Goal: Check status: Check status

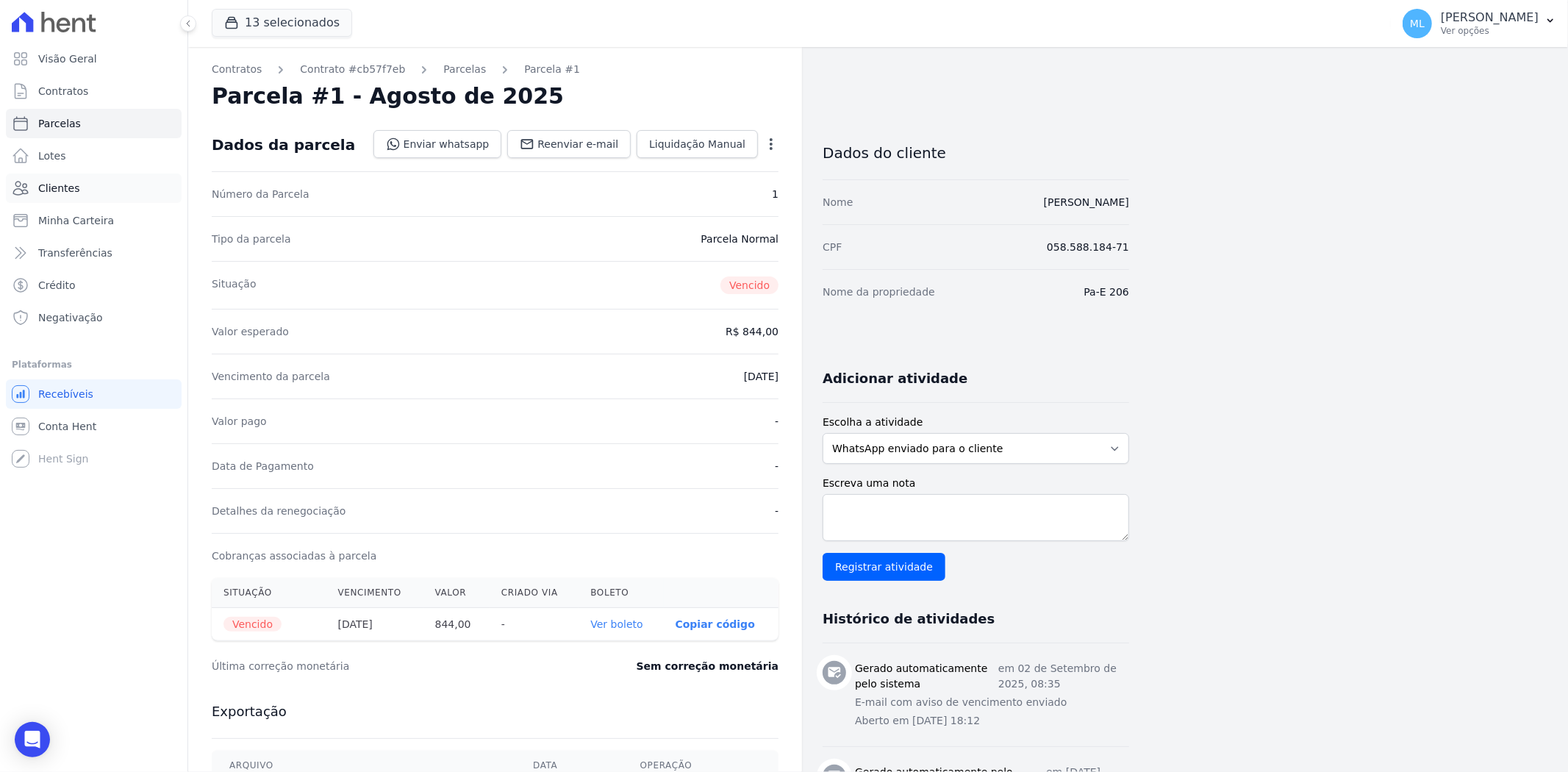
drag, startPoint x: 0, startPoint y: 0, endPoint x: 115, endPoint y: 177, distance: 211.1
click at [115, 177] on link "Clientes" at bounding box center [94, 188] width 176 height 29
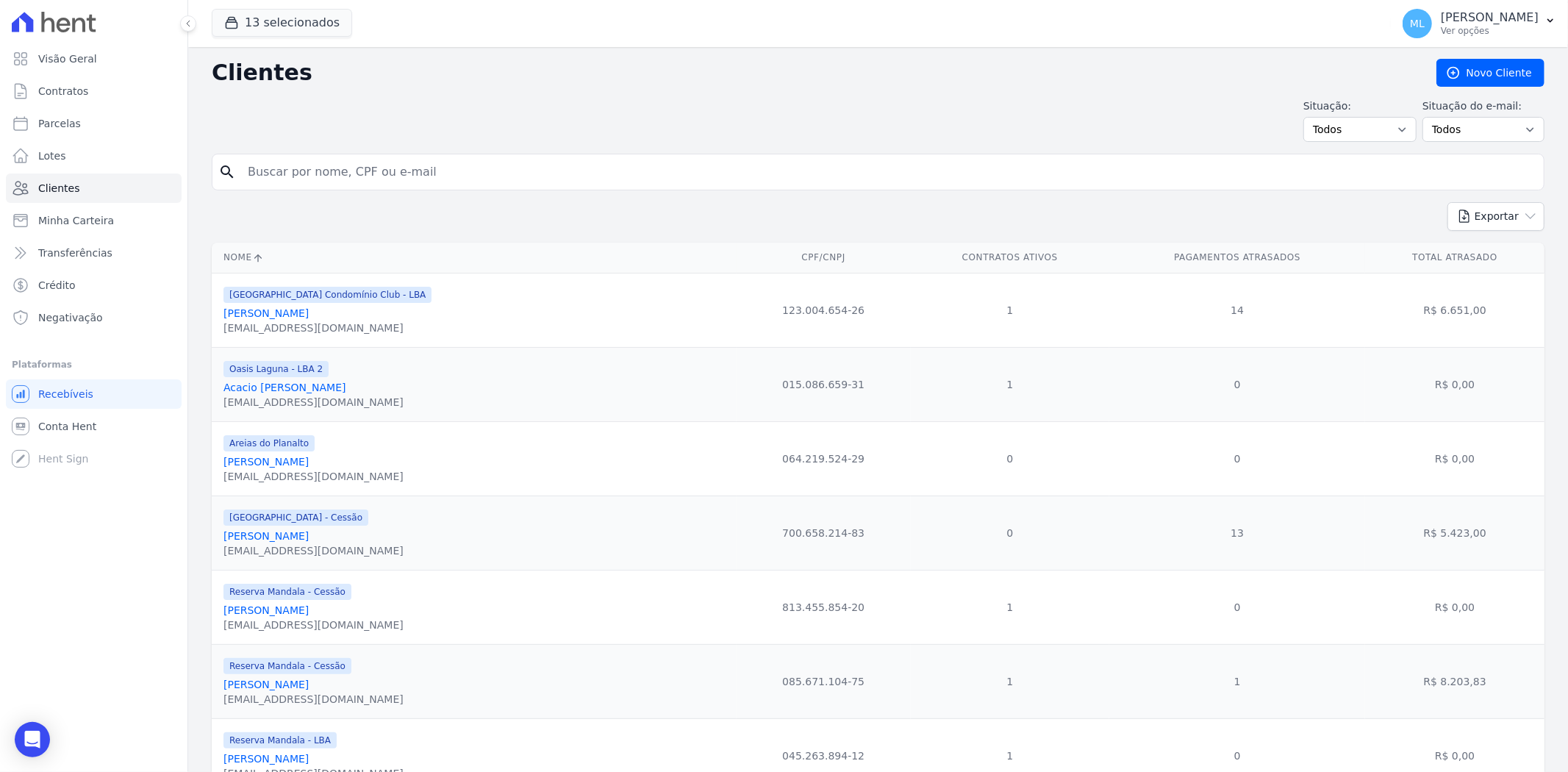
click at [456, 166] on input "search" at bounding box center [889, 171] width 1299 height 29
type input "henoque"
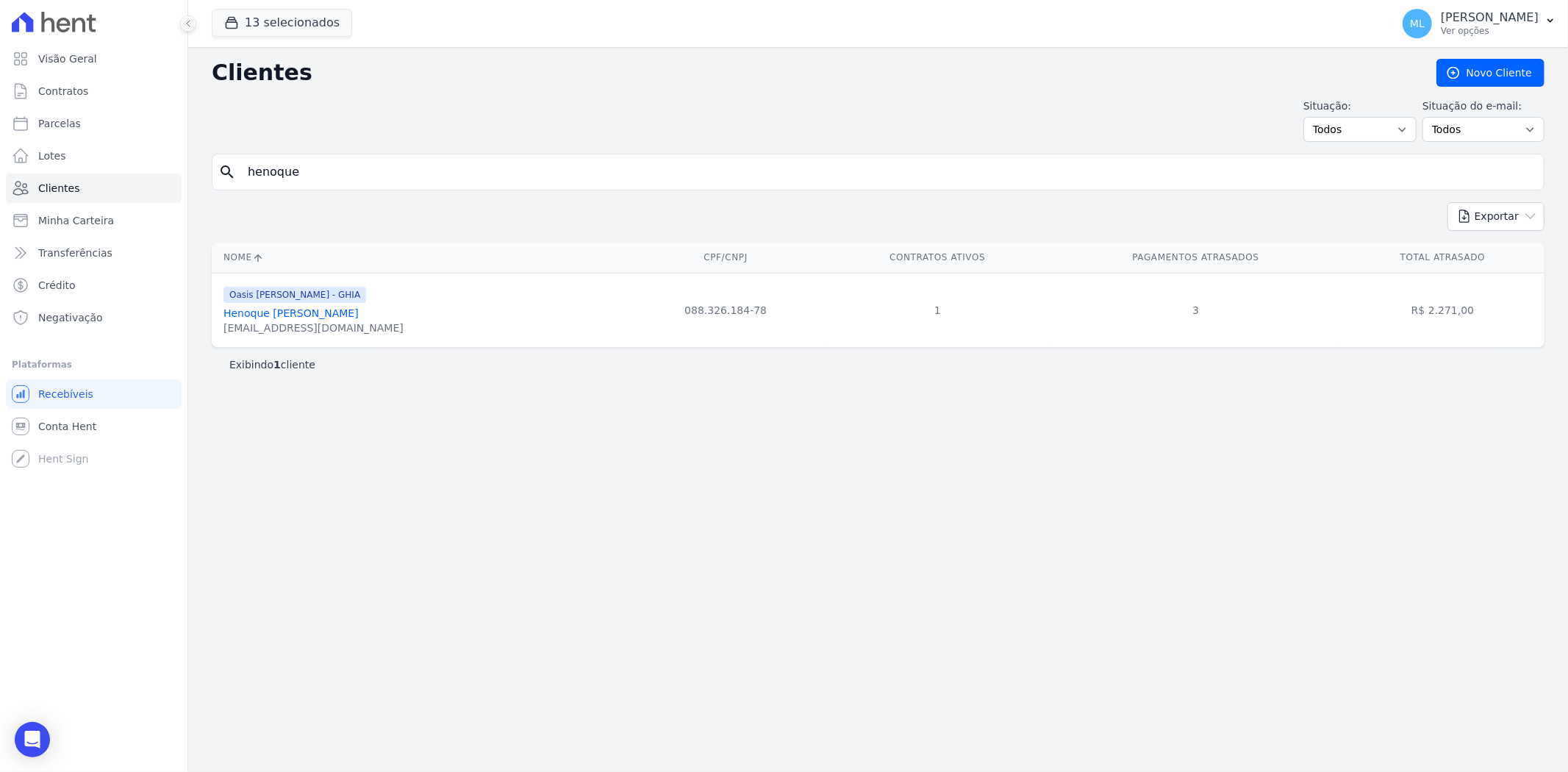
click at [329, 311] on link "Henoque [PERSON_NAME]" at bounding box center [290, 312] width 135 height 11
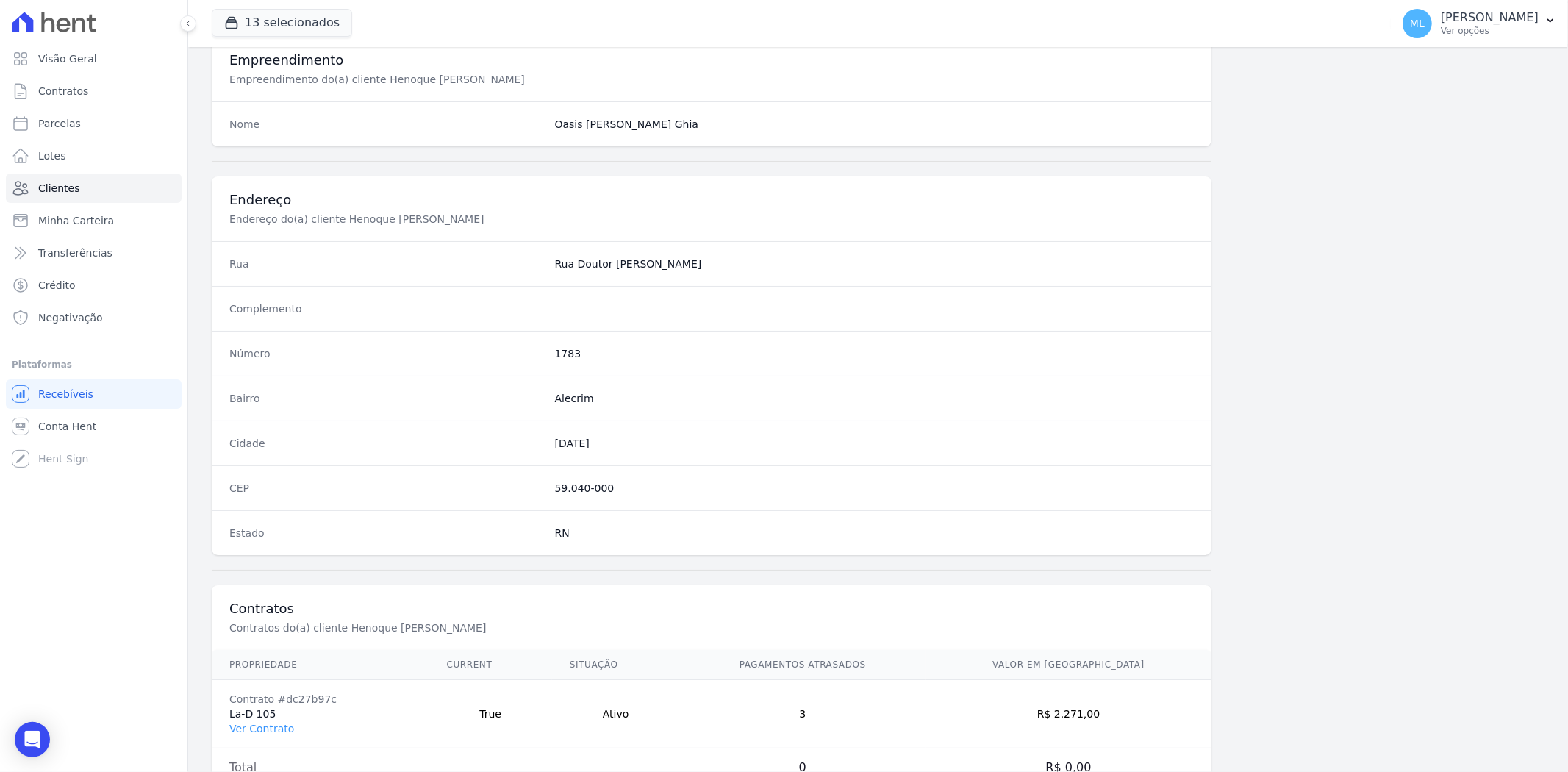
scroll to position [606, 0]
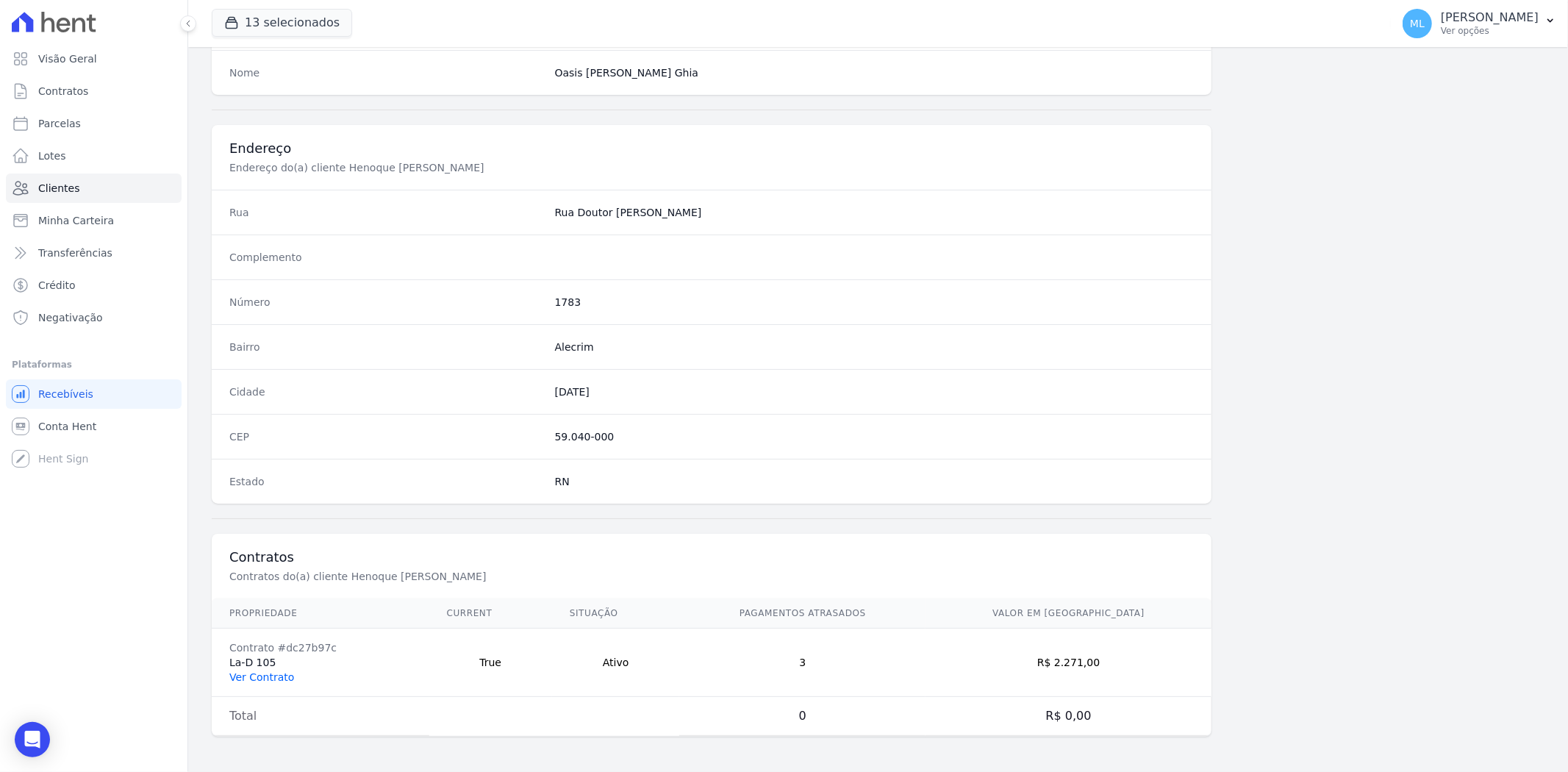
click at [268, 671] on link "Ver Contrato" at bounding box center [261, 677] width 64 height 11
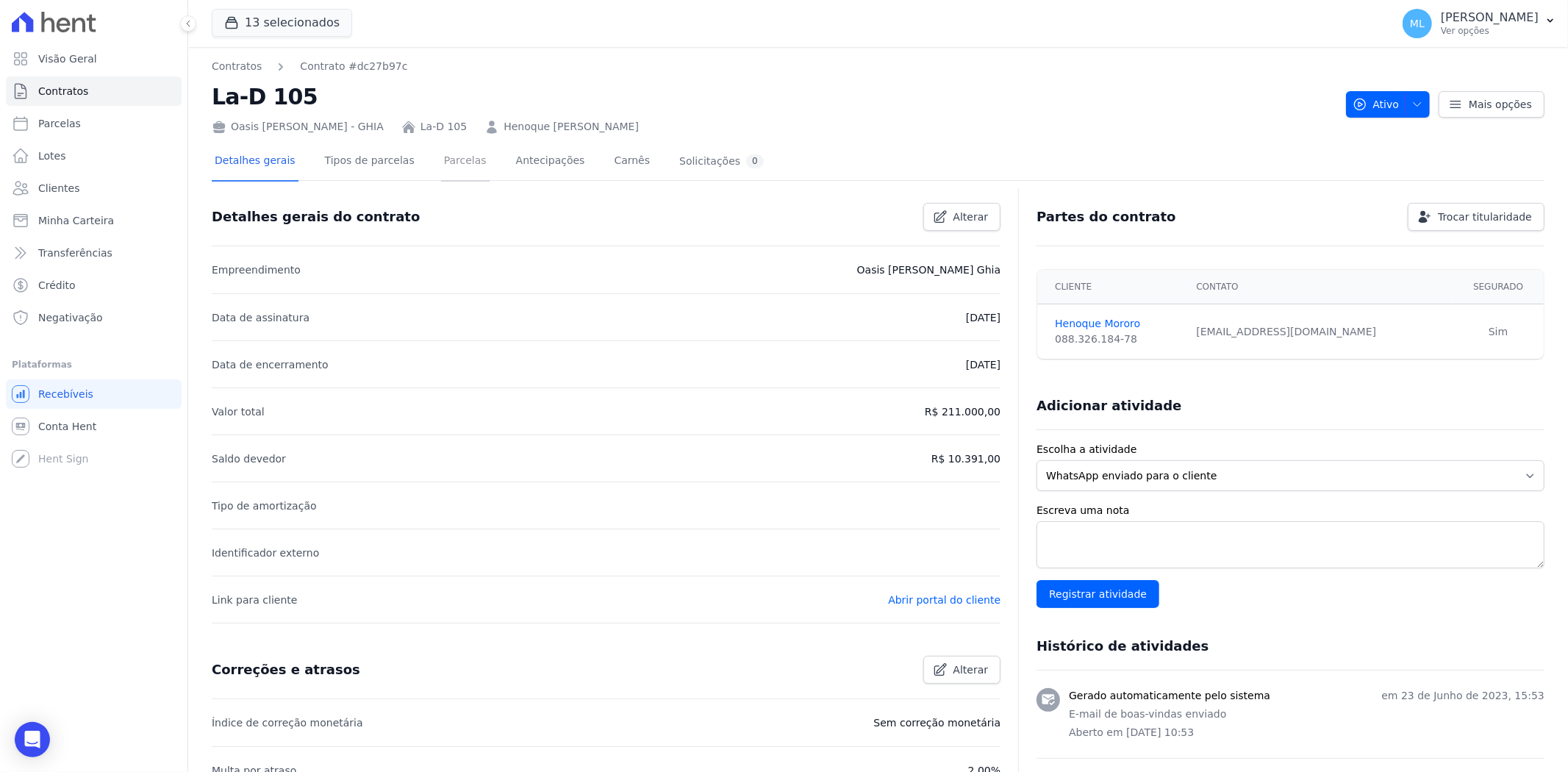
click at [453, 165] on link "Parcelas" at bounding box center [465, 162] width 49 height 39
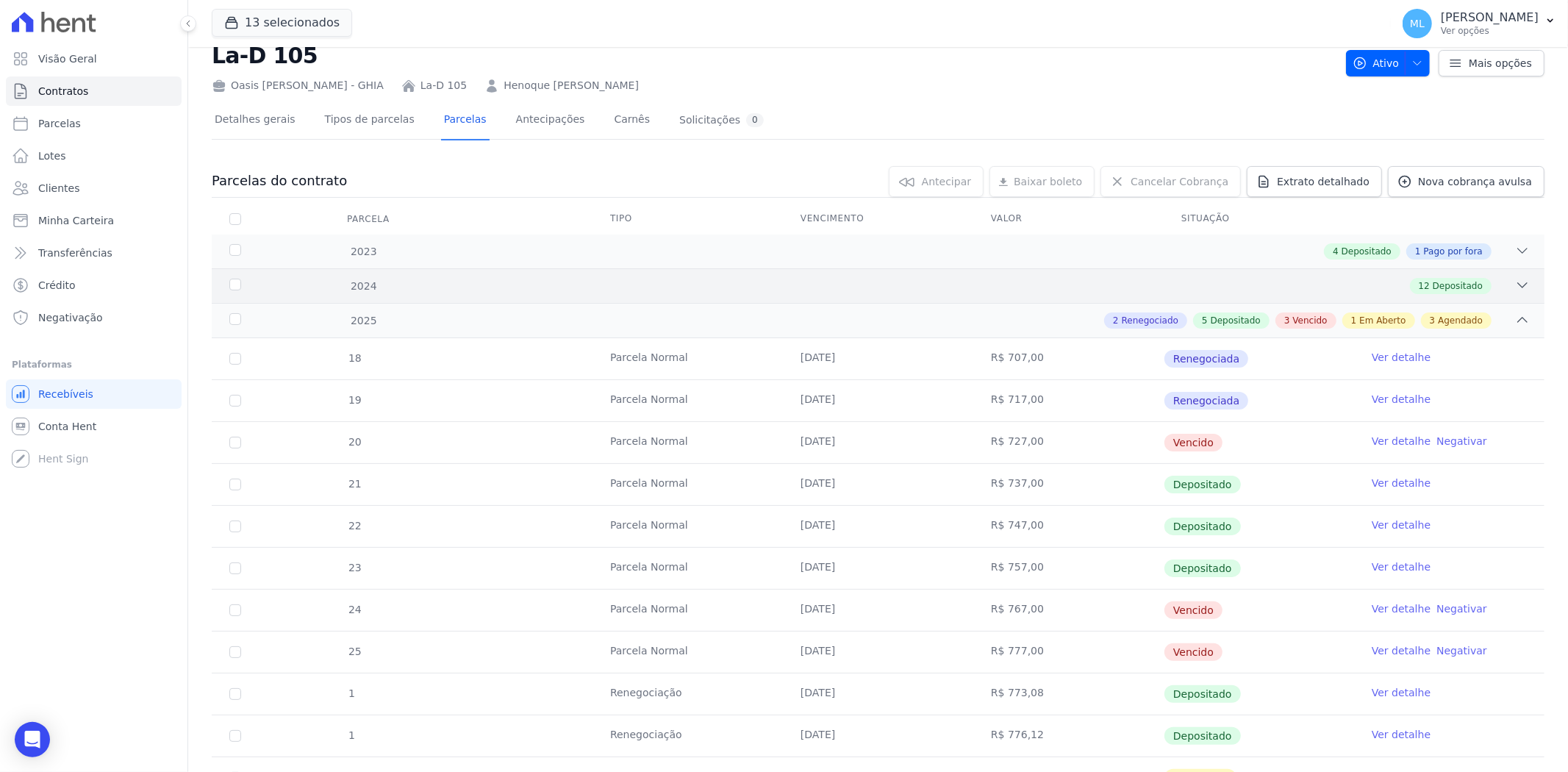
scroll to position [163, 0]
